Goal: Task Accomplishment & Management: Use online tool/utility

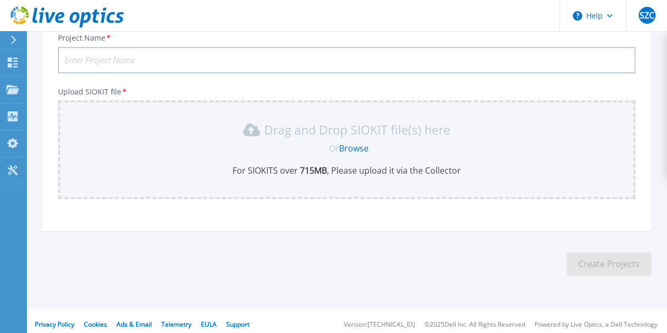
scroll to position [85, 0]
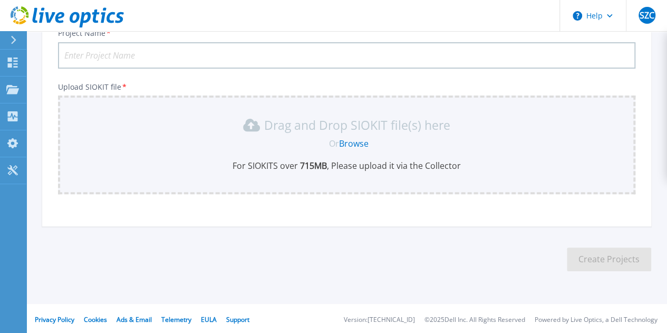
click at [360, 143] on link "Browse" at bounding box center [354, 144] width 30 height 12
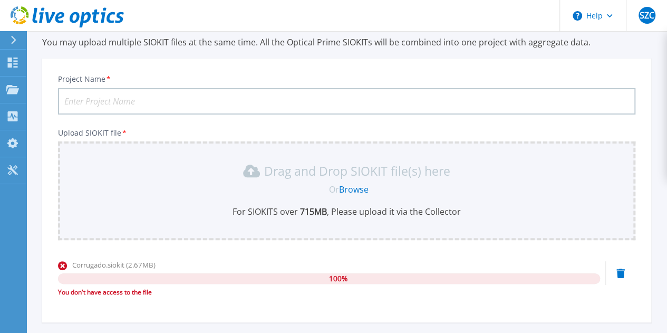
scroll to position [0, 0]
